Goal: Register for event/course

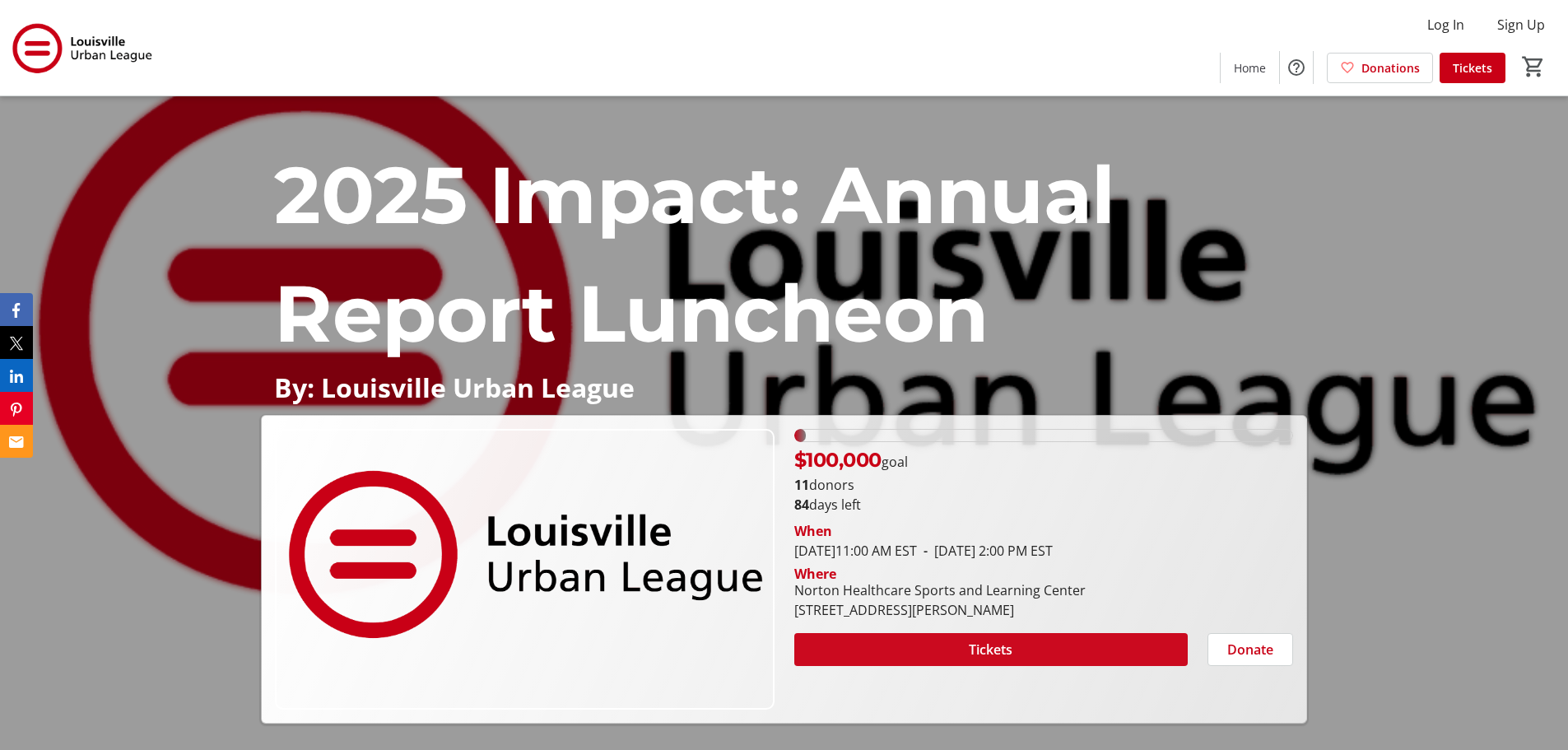
click at [1106, 656] on span at bounding box center [990, 649] width 394 height 39
